Goal: Task Accomplishment & Management: Complete application form

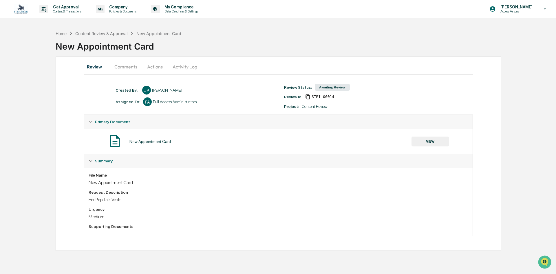
click at [103, 44] on div "New Appointment Card" at bounding box center [306, 43] width 500 height 15
click at [85, 47] on div "New Appointment Card" at bounding box center [306, 43] width 500 height 15
click at [62, 34] on div "Home" at bounding box center [61, 33] width 11 height 5
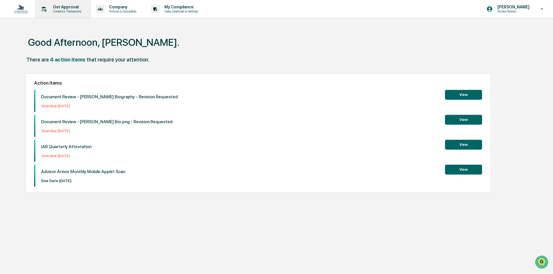
click at [69, 10] on p "Content & Transactions" at bounding box center [66, 11] width 36 height 4
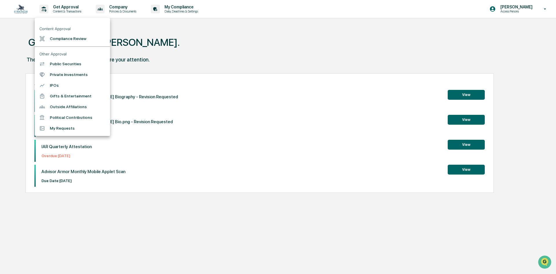
click at [65, 41] on li "Compliance Review" at bounding box center [72, 38] width 75 height 11
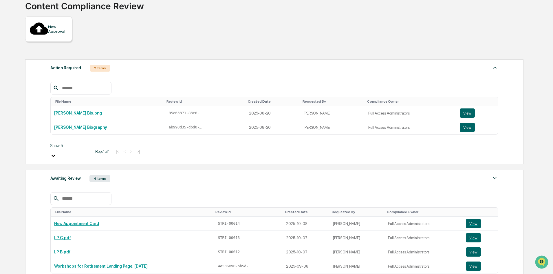
click at [125, 174] on div "Awaiting Review 4 Items" at bounding box center [274, 178] width 448 height 8
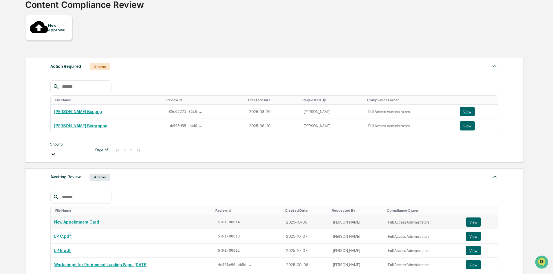
scroll to position [42, 0]
click at [479, 217] on button "View" at bounding box center [473, 221] width 15 height 9
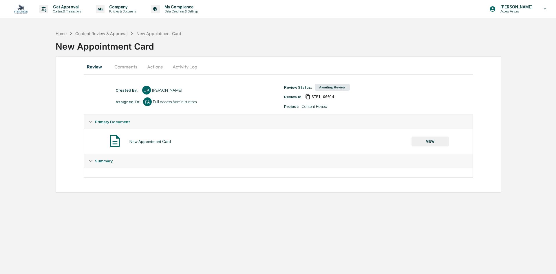
click at [154, 69] on button "Actions" at bounding box center [155, 67] width 26 height 14
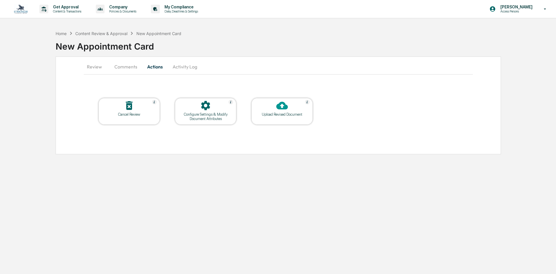
click at [183, 68] on button "Activity Log" at bounding box center [185, 67] width 34 height 14
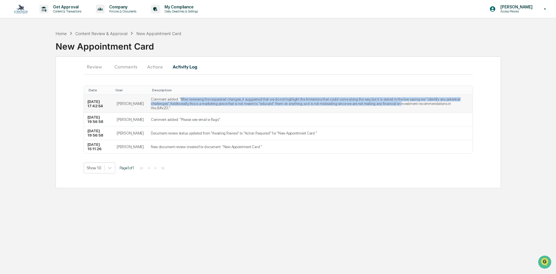
drag, startPoint x: 175, startPoint y: 99, endPoint x: 366, endPoint y: 107, distance: 191.5
click at [366, 107] on td "Comment added: "​After reviewing the requested changes, it suggested that we do…" at bounding box center [309, 104] width 325 height 18
click at [274, 99] on td "Comment added: "​After reviewing the requested changes, it suggested that we do…" at bounding box center [309, 104] width 325 height 18
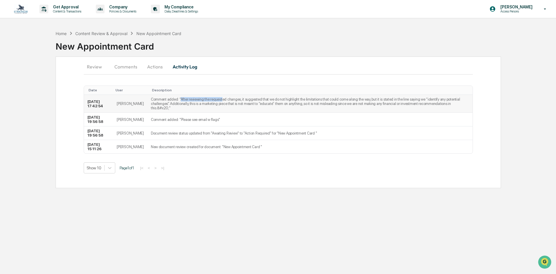
drag, startPoint x: 175, startPoint y: 100, endPoint x: 215, endPoint y: 99, distance: 40.2
click at [215, 99] on td "Comment added: "​After reviewing the requested changes, it suggested that we do…" at bounding box center [309, 104] width 325 height 18
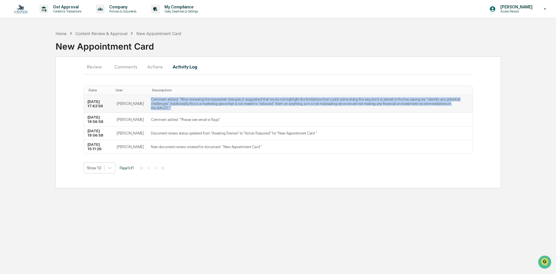
click at [215, 99] on td "Comment added: "​After reviewing the requested changes, it suggested that we do…" at bounding box center [309, 104] width 325 height 18
click at [202, 101] on td "Comment added: "​After reviewing the requested changes, it suggested that we do…" at bounding box center [309, 104] width 325 height 18
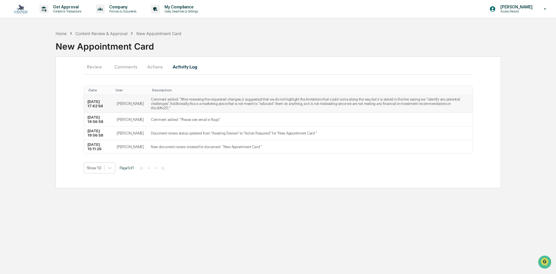
drag, startPoint x: 204, startPoint y: 100, endPoint x: 192, endPoint y: 98, distance: 12.4
click at [192, 98] on td "Comment added: "​After reviewing the requested changes, it suggested that we do…" at bounding box center [309, 104] width 325 height 18
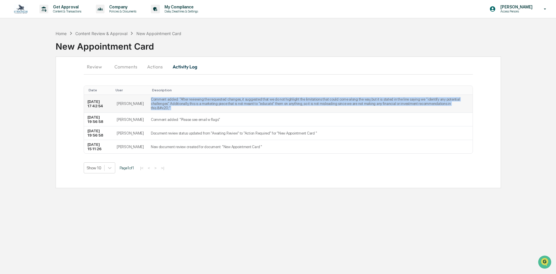
click at [192, 98] on td "Comment added: "​After reviewing the requested changes, it suggested that we do…" at bounding box center [309, 104] width 325 height 18
click at [177, 99] on td "Comment added: "​After reviewing the requested changes, it suggested that we do…" at bounding box center [309, 104] width 325 height 18
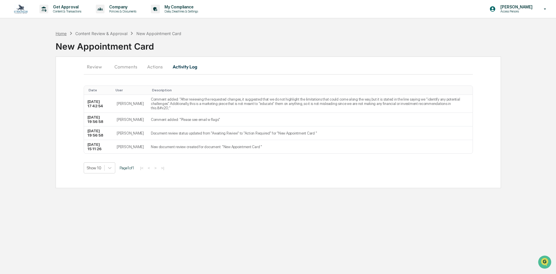
click at [61, 34] on div "Home" at bounding box center [61, 33] width 11 height 5
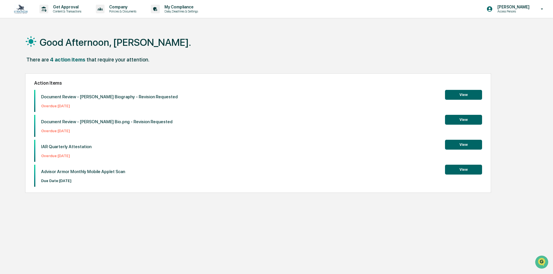
click at [446, 167] on button "View" at bounding box center [463, 169] width 37 height 10
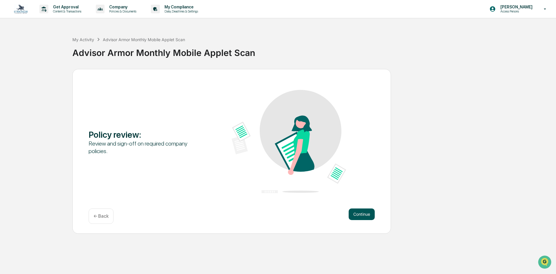
click at [367, 213] on button "Continue" at bounding box center [362, 214] width 26 height 12
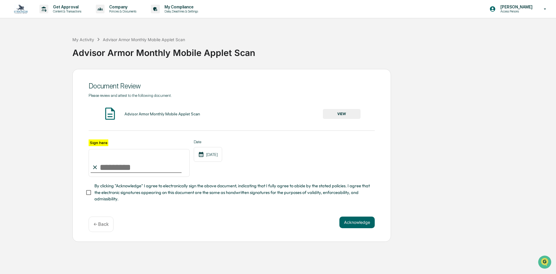
click at [104, 171] on input "Sign here" at bounding box center [139, 163] width 101 height 28
type input "**********"
click at [351, 109] on button "VIEW" at bounding box center [342, 114] width 38 height 10
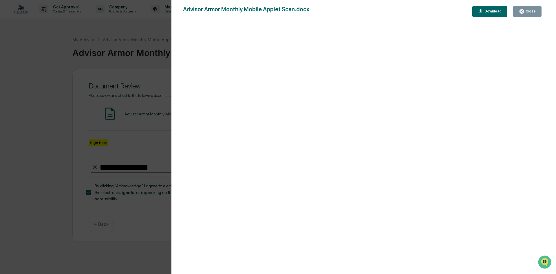
click at [526, 10] on div "Close" at bounding box center [529, 11] width 11 height 4
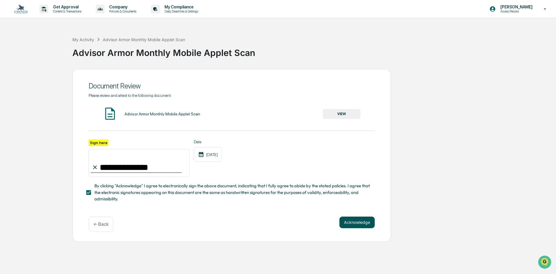
click at [367, 227] on button "Acknowledge" at bounding box center [356, 222] width 35 height 12
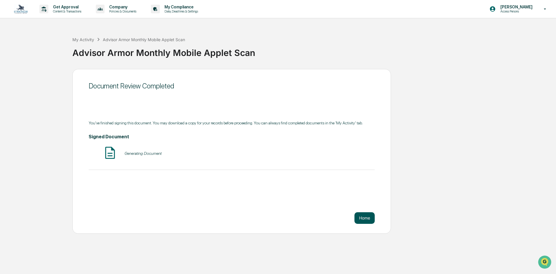
click at [359, 218] on button "Home" at bounding box center [364, 218] width 20 height 12
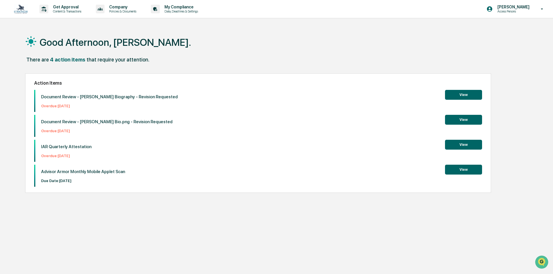
click at [453, 171] on button "View" at bounding box center [463, 169] width 37 height 10
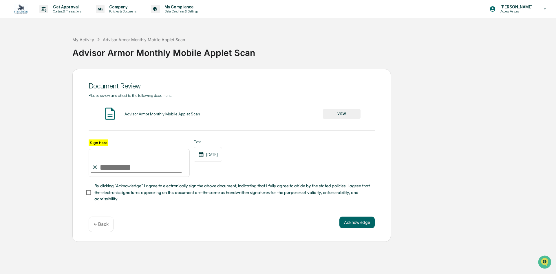
click at [126, 173] on input "Sign here" at bounding box center [139, 163] width 101 height 28
type input "**********"
click at [354, 115] on button "VIEW" at bounding box center [342, 114] width 38 height 10
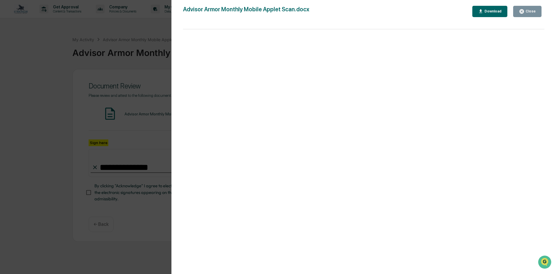
click at [528, 7] on button "Close" at bounding box center [527, 11] width 28 height 11
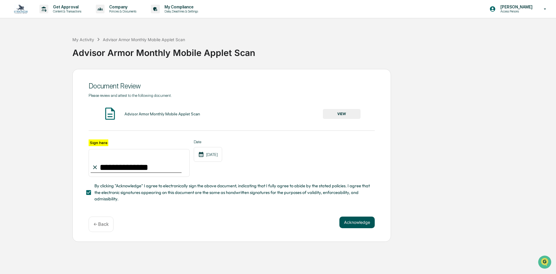
click at [351, 227] on button "Acknowledge" at bounding box center [356, 222] width 35 height 12
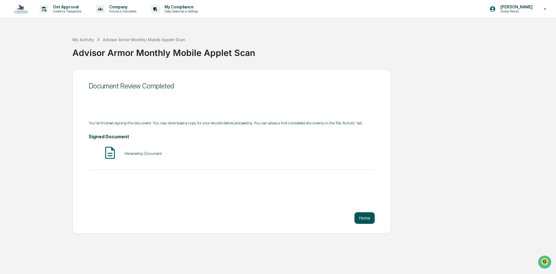
click at [368, 219] on button "Home" at bounding box center [364, 218] width 20 height 12
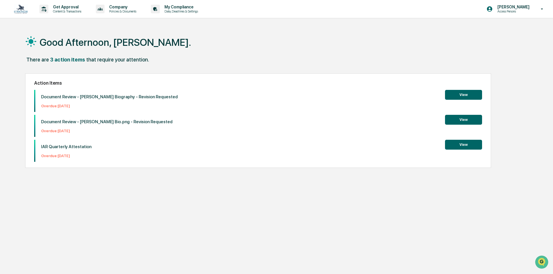
click at [458, 145] on button "View" at bounding box center [463, 145] width 37 height 10
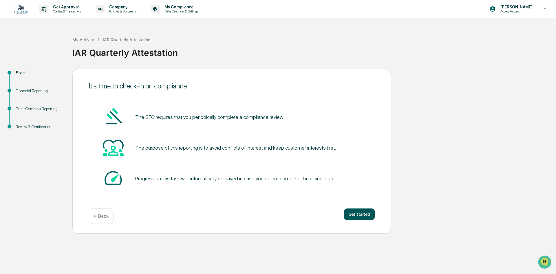
click at [347, 213] on button "Get started" at bounding box center [359, 214] width 31 height 12
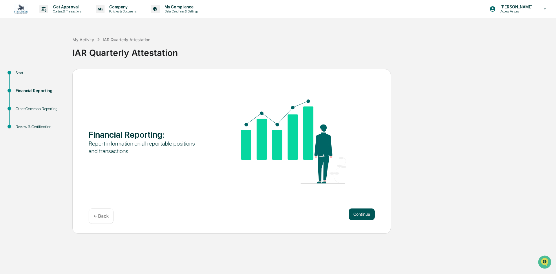
click at [352, 212] on button "Continue" at bounding box center [362, 214] width 26 height 12
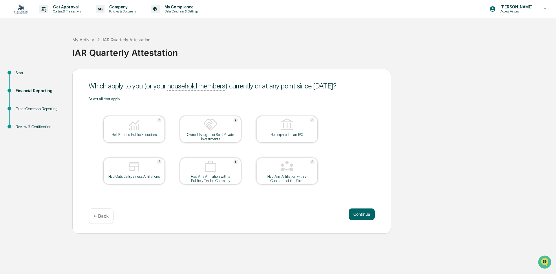
click at [357, 196] on div "Select all that apply. Held/Traded Public Securities Owned, Bought, or Sold Pri…" at bounding box center [232, 147] width 286 height 102
drag, startPoint x: 357, startPoint y: 196, endPoint x: 354, endPoint y: 196, distance: 3.2
click at [354, 196] on div "Select all that apply. Held/Traded Public Securities Owned, Bought, or Sold Pri…" at bounding box center [232, 147] width 286 height 102
click at [353, 195] on div "Select all that apply. Held/Traded Public Securities Owned, Bought, or Sold Pri…" at bounding box center [232, 147] width 286 height 102
click at [358, 196] on div "Select all that apply. Held/Traded Public Securities Owned, Bought, or Sold Pri…" at bounding box center [232, 147] width 286 height 102
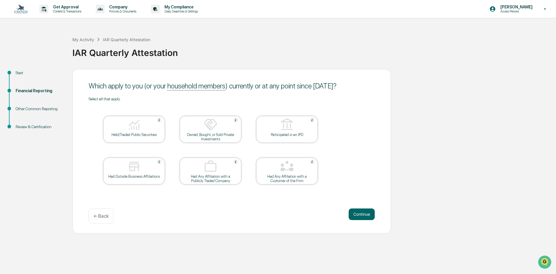
click at [359, 200] on div "Which apply to you (or your household members ) currently or at any point since…" at bounding box center [231, 151] width 318 height 164
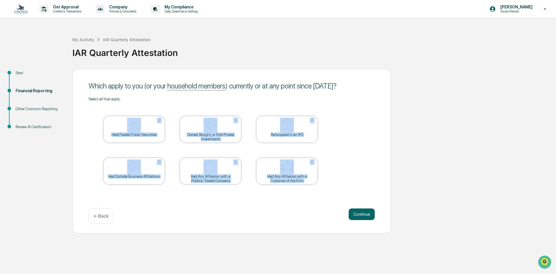
drag, startPoint x: 359, startPoint y: 200, endPoint x: 354, endPoint y: 200, distance: 4.9
click at [358, 200] on div "Which apply to you (or your household members ) currently or at any point since…" at bounding box center [231, 151] width 318 height 164
click at [367, 215] on button "Continue" at bounding box center [362, 214] width 26 height 12
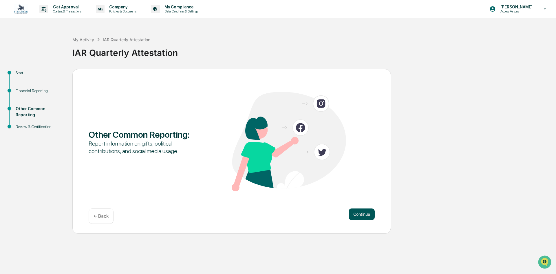
click at [360, 217] on button "Continue" at bounding box center [362, 214] width 26 height 12
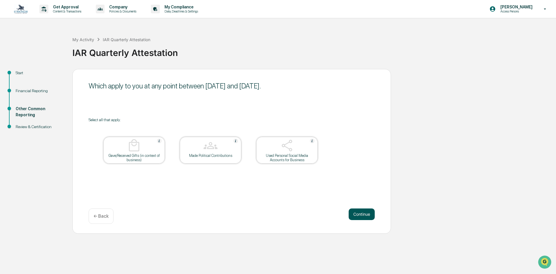
click at [354, 212] on button "Continue" at bounding box center [362, 214] width 26 height 12
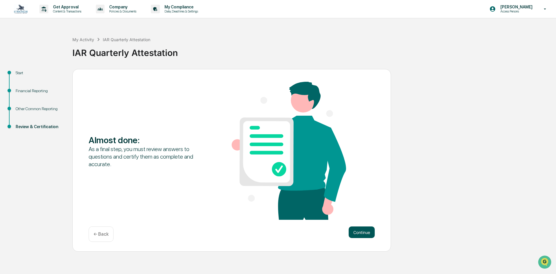
click at [362, 227] on button "Continue" at bounding box center [362, 232] width 26 height 12
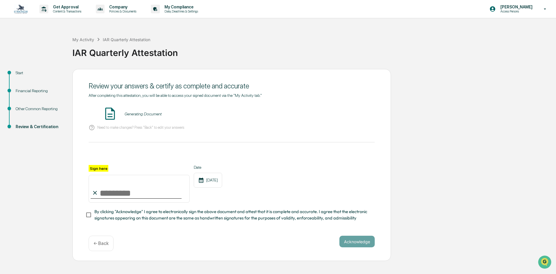
click at [115, 189] on input "Sign here" at bounding box center [139, 189] width 101 height 28
click at [342, 115] on button "VIEW" at bounding box center [342, 114] width 38 height 10
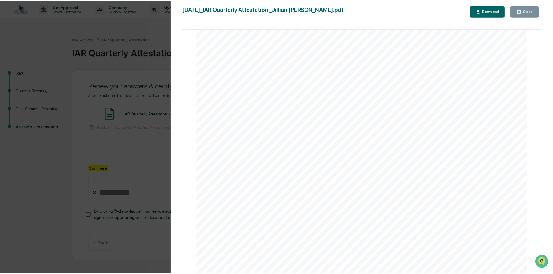
scroll to position [1217, 0]
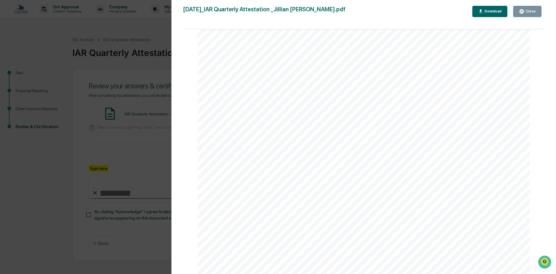
drag, startPoint x: 531, startPoint y: 11, endPoint x: 496, endPoint y: 17, distance: 35.8
click at [531, 11] on div "Close" at bounding box center [529, 11] width 11 height 4
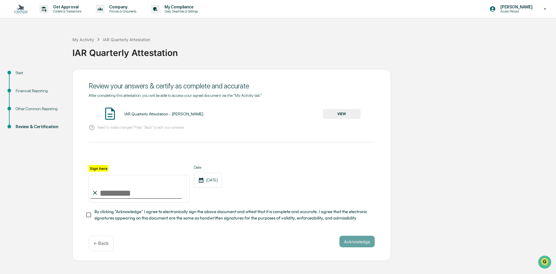
click at [142, 193] on input "Sign here" at bounding box center [139, 189] width 101 height 28
type input "**********"
click at [369, 241] on button "Acknowledge" at bounding box center [356, 241] width 35 height 12
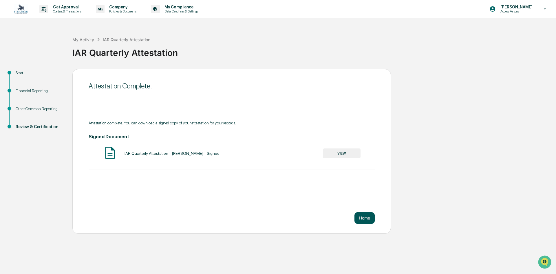
click at [366, 218] on button "Home" at bounding box center [364, 218] width 20 height 12
